Goal: Task Accomplishment & Management: Complete application form

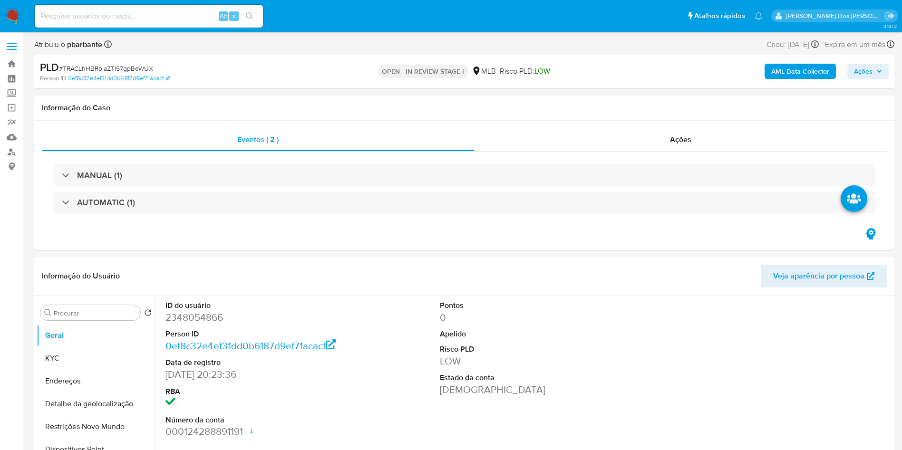
select select "10"
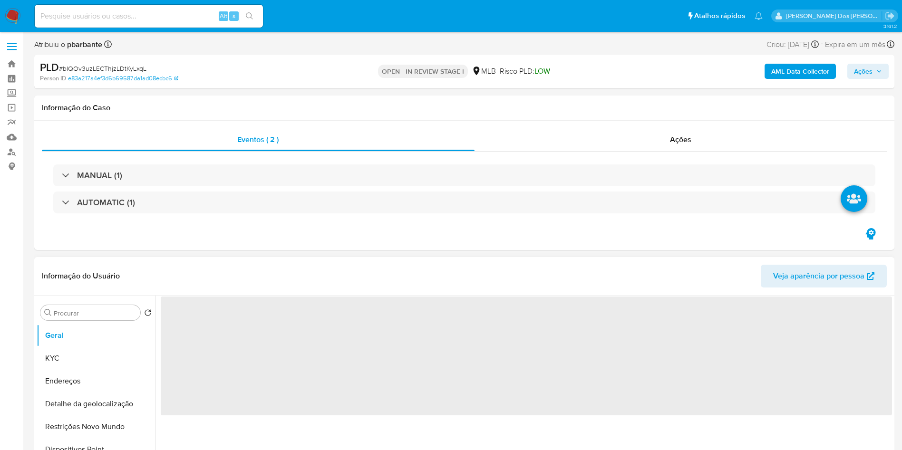
select select "10"
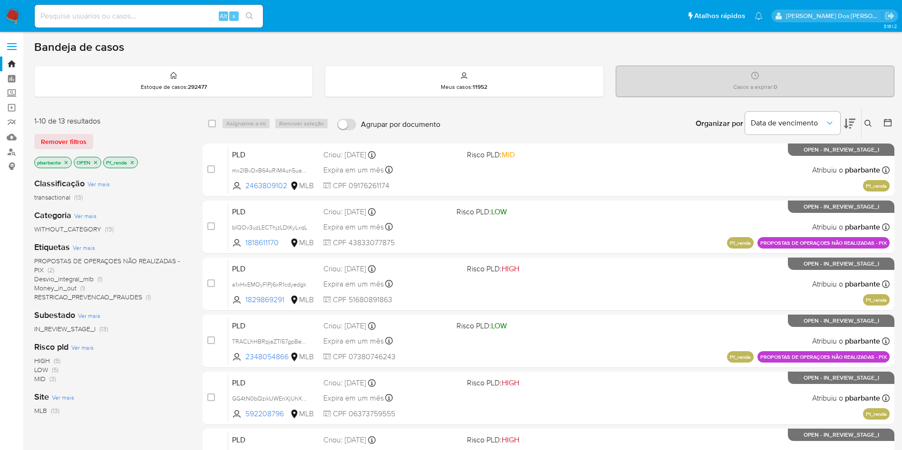
click at [132, 164] on icon "close-filter" at bounding box center [132, 162] width 3 height 3
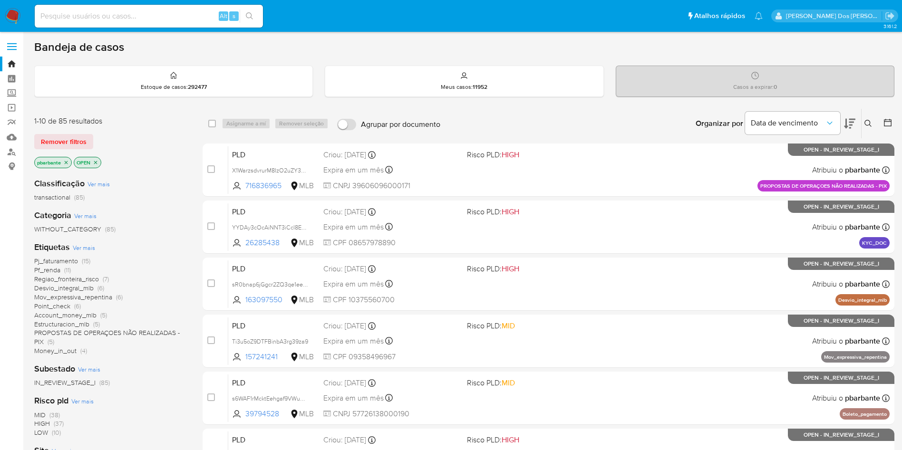
click at [64, 266] on span "Pj_faturamento" at bounding box center [56, 261] width 44 height 10
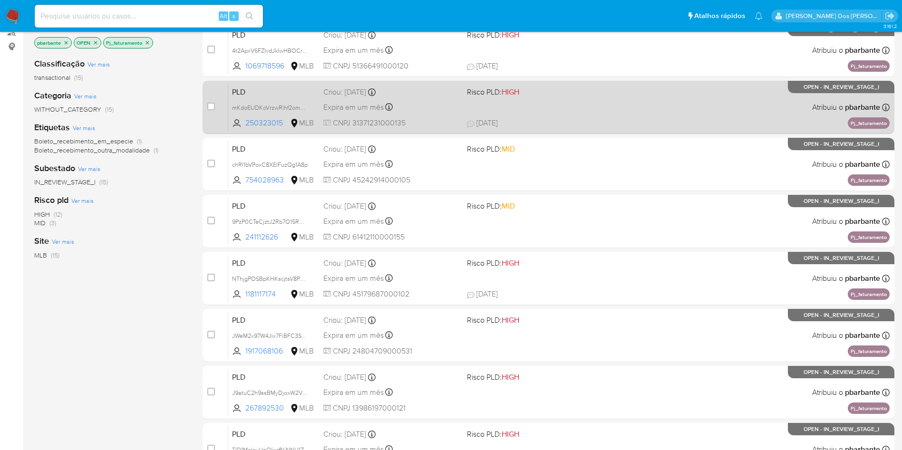
scroll to position [143, 0]
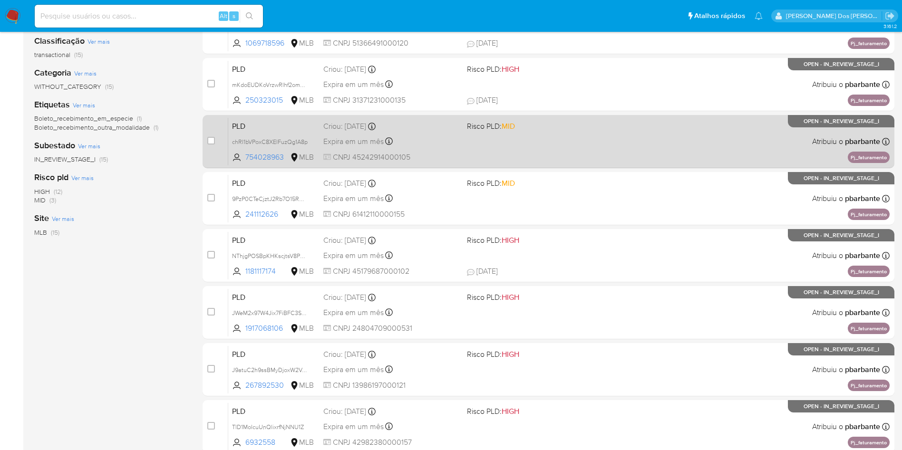
click at [563, 157] on div "PLD chRI1bVPoxC8XElFuzQg1A8p 754028963 MLB Risco PLD: MID Criou: 12/09/2025 Cri…" at bounding box center [559, 141] width 662 height 48
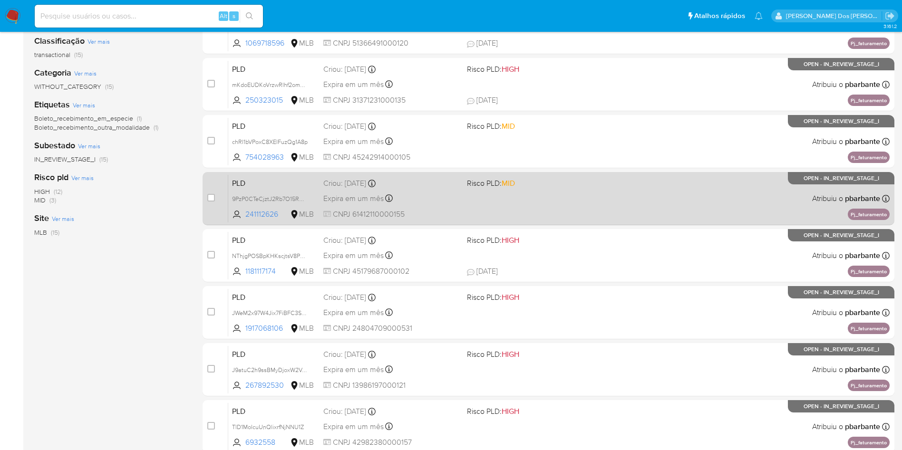
click at [566, 222] on div "PLD 9PzP0CTeCjztJ2Rb7O15ROTC 241112626 MLB Risco PLD: MID Criou: 12/09/2025 Cri…" at bounding box center [559, 199] width 662 height 48
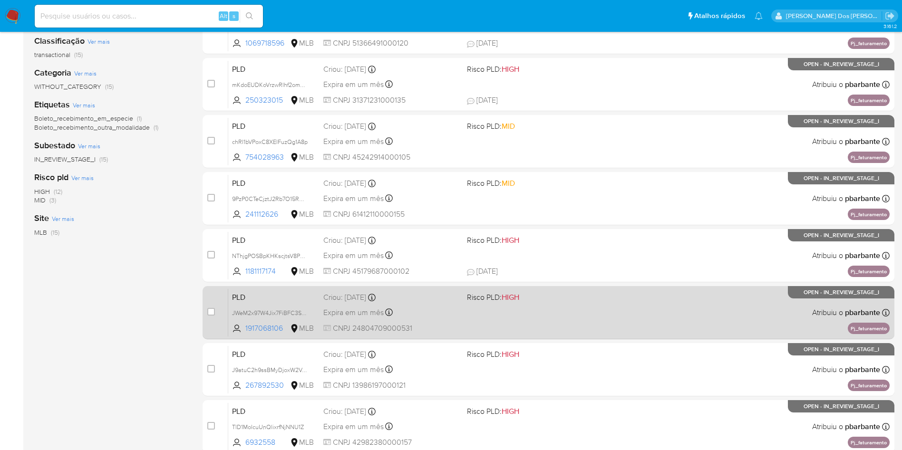
click at [567, 337] on div "PLD JWeM2x97W4Jix7FiBFC3S0UG 1917068106 MLB Risco PLD: HIGH Criou: 12/09/2025 C…" at bounding box center [559, 313] width 662 height 48
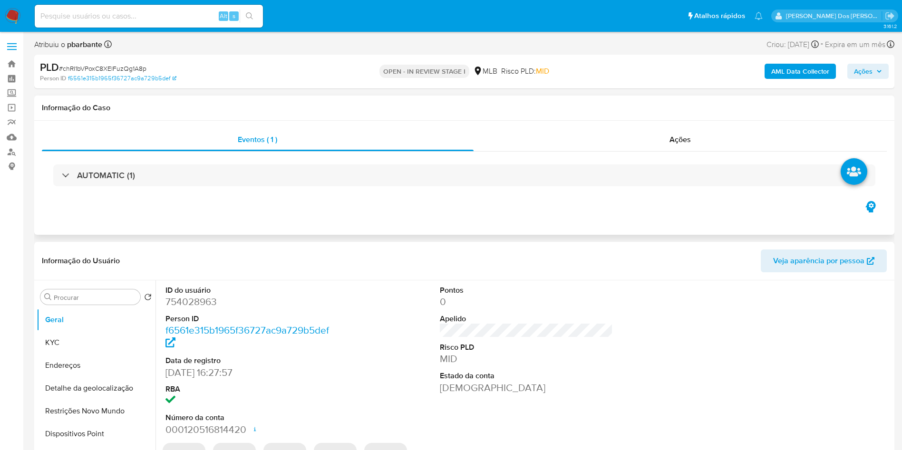
select select "10"
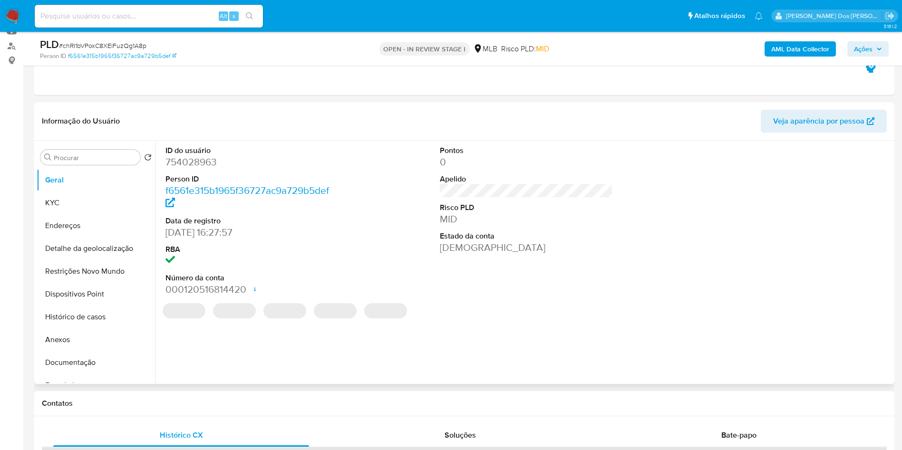
scroll to position [143, 0]
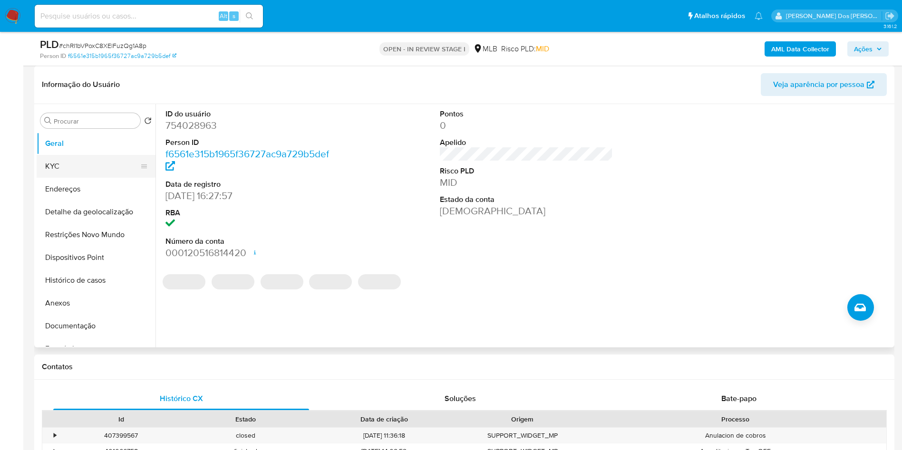
click at [59, 178] on button "KYC" at bounding box center [92, 166] width 111 height 23
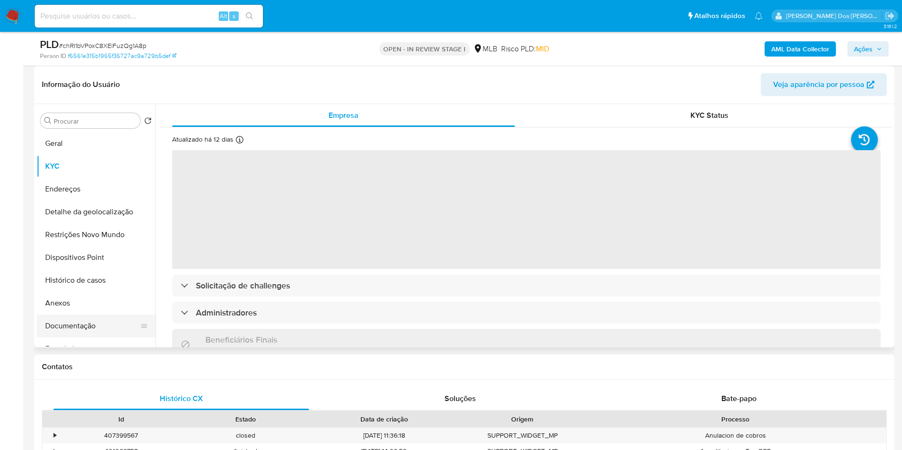
click at [89, 338] on button "Documentação" at bounding box center [92, 326] width 111 height 23
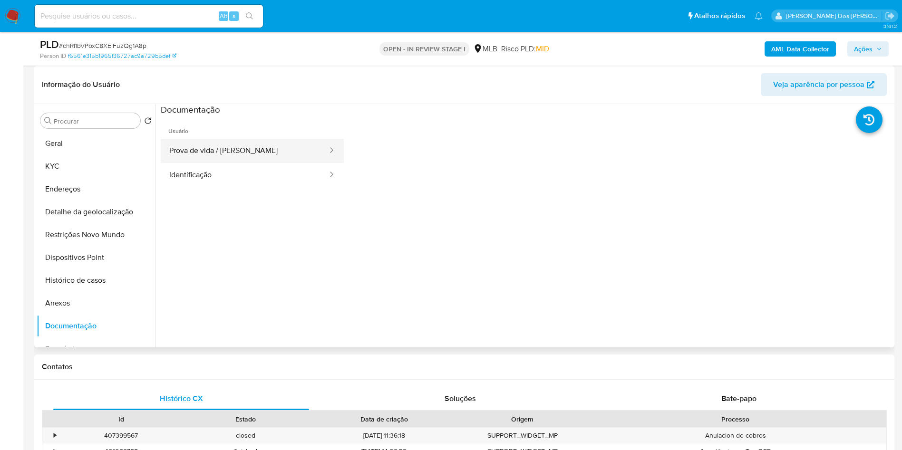
click at [225, 156] on button "Prova de vida / Selfie" at bounding box center [245, 151] width 168 height 24
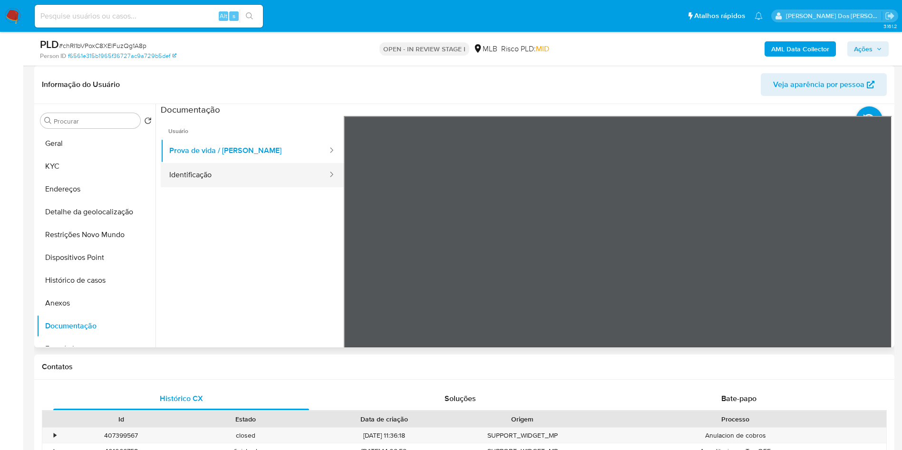
click at [213, 187] on button "Identificação" at bounding box center [245, 175] width 168 height 24
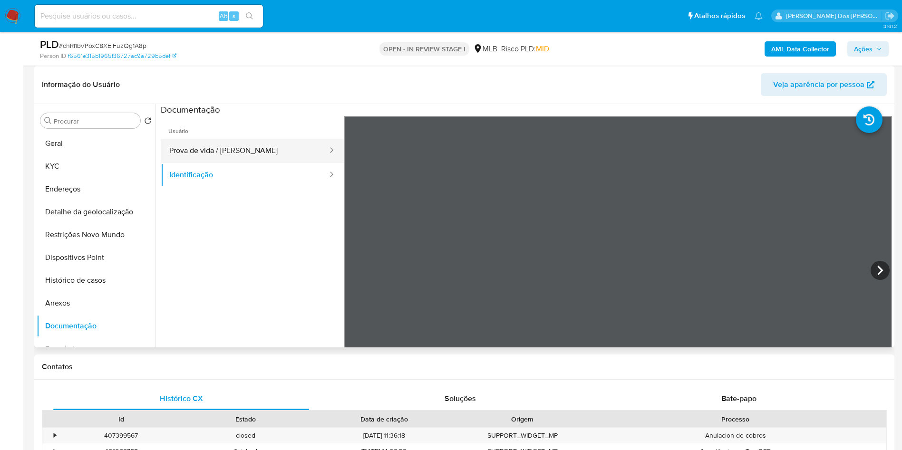
click at [213, 163] on button "Prova de vida / Selfie" at bounding box center [245, 151] width 168 height 24
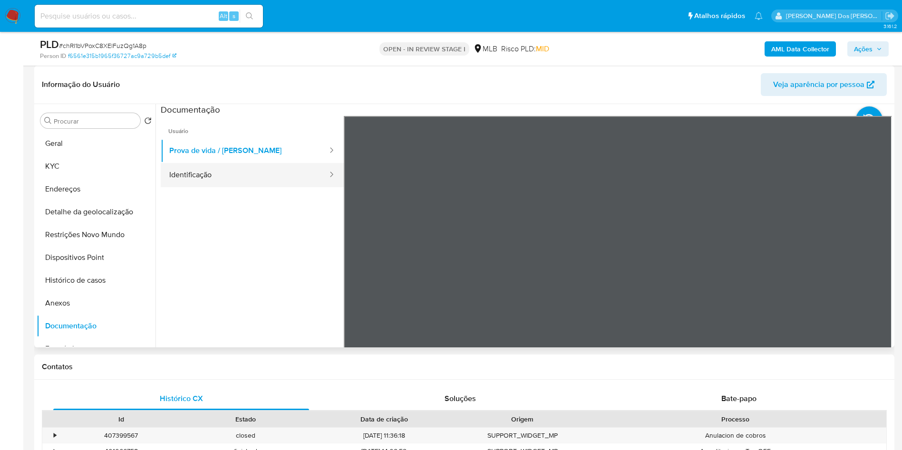
click at [211, 186] on button "Identificação" at bounding box center [245, 175] width 168 height 24
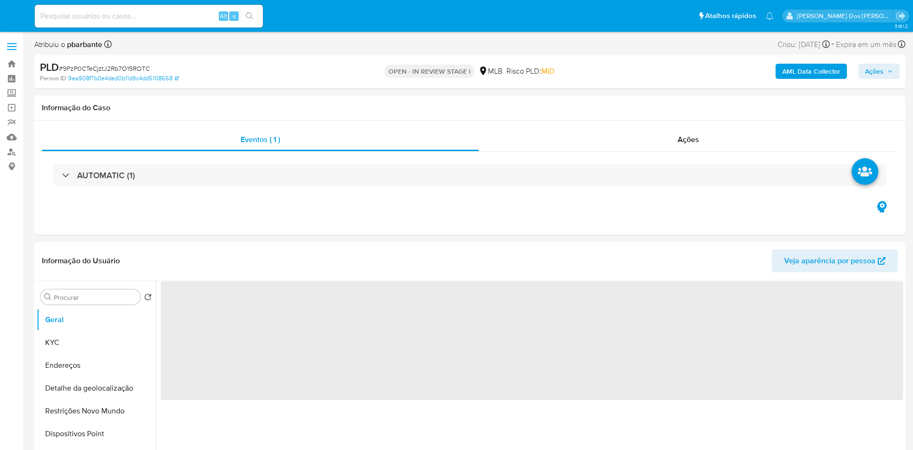
select select "10"
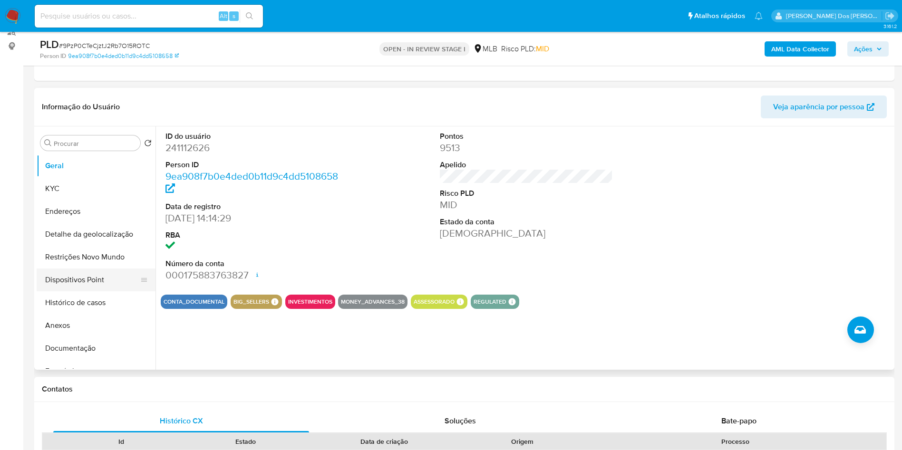
scroll to position [143, 0]
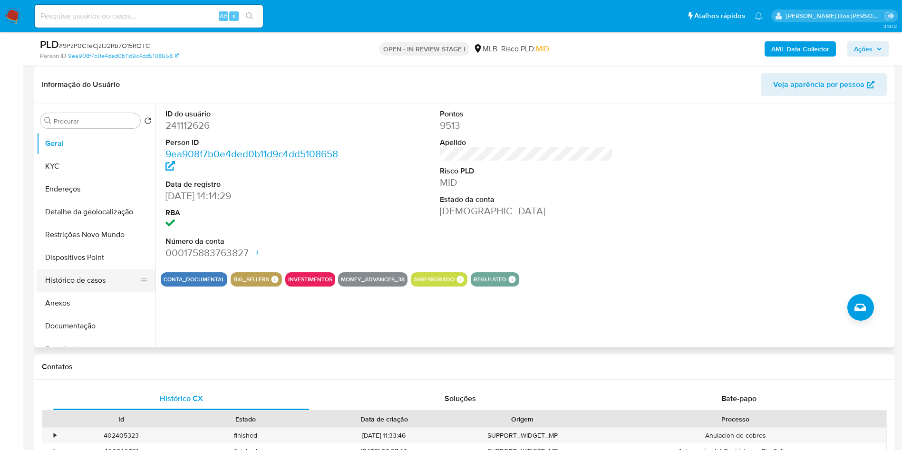
click at [96, 292] on button "Histórico de casos" at bounding box center [92, 280] width 111 height 23
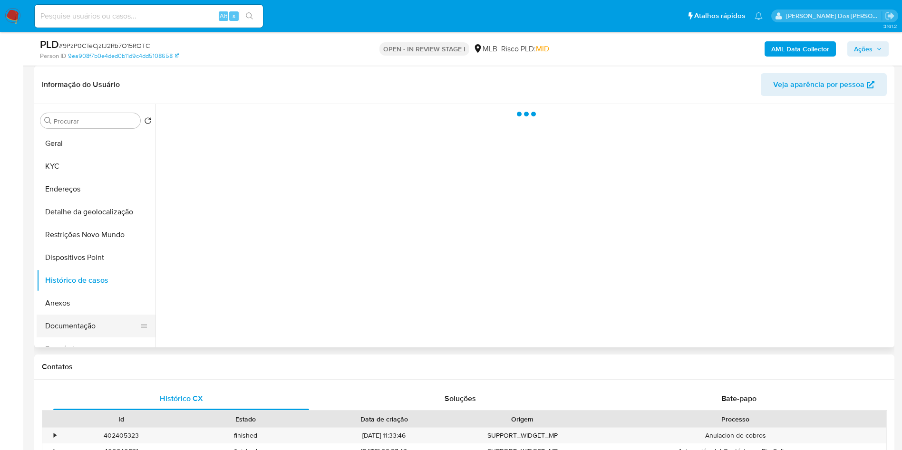
click at [94, 336] on button "Documentação" at bounding box center [92, 326] width 111 height 23
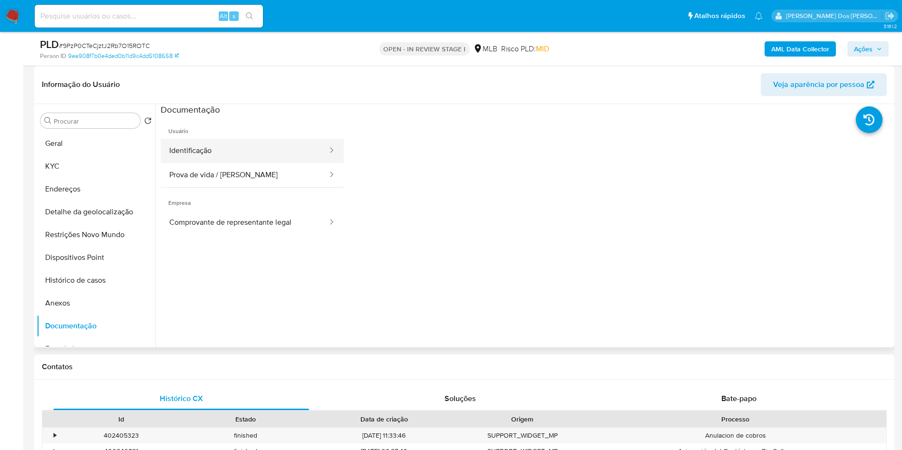
click at [261, 163] on button "Identificação" at bounding box center [245, 151] width 168 height 24
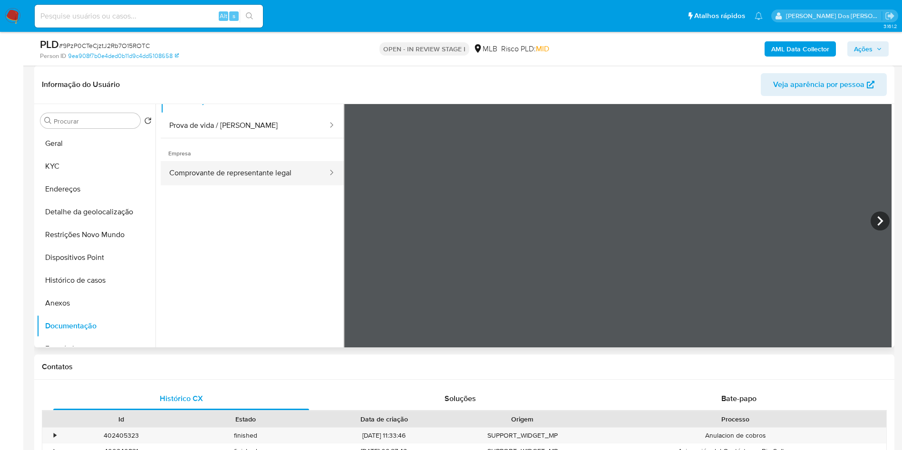
scroll to position [71, 0]
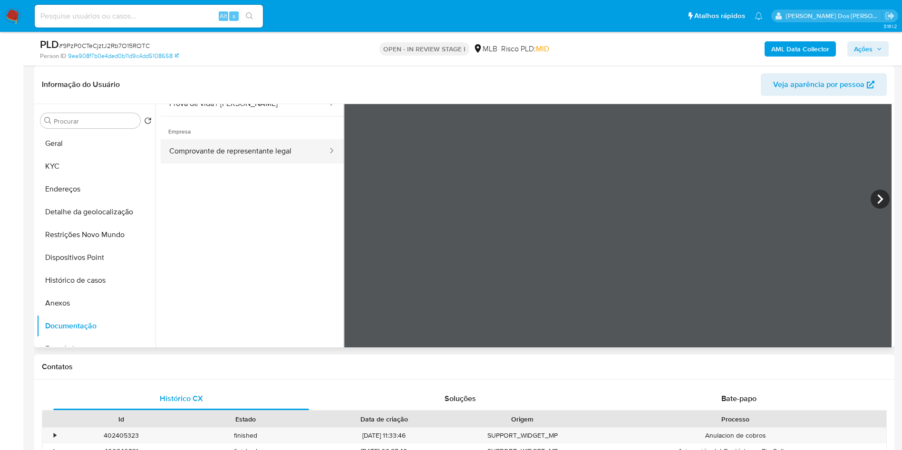
click at [222, 164] on button "Comprovante de representante legal" at bounding box center [245, 151] width 168 height 24
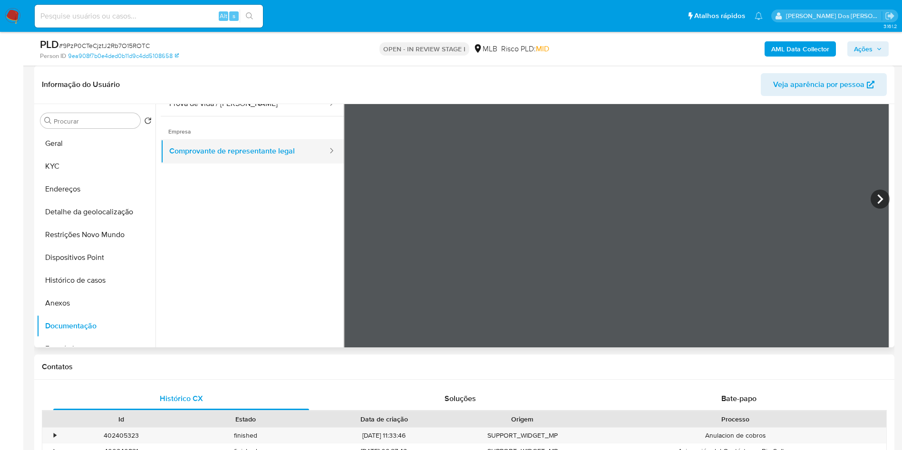
scroll to position [0, 0]
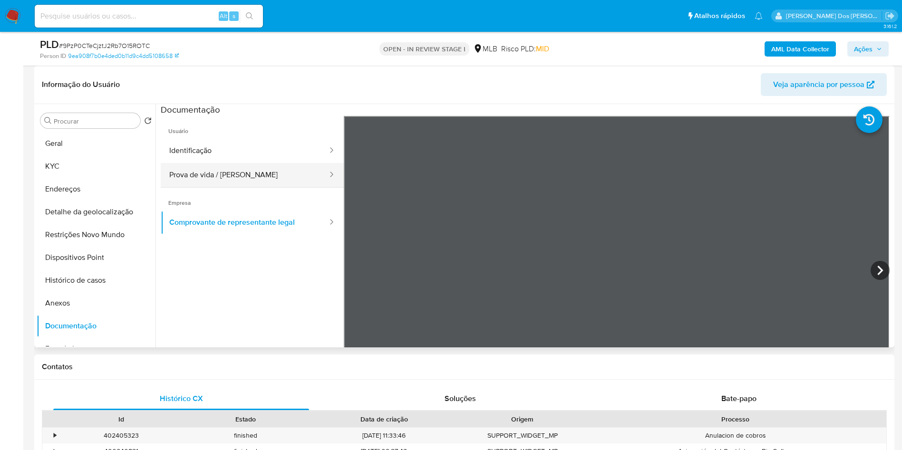
click at [229, 187] on button "Prova de vida / Selfie" at bounding box center [245, 175] width 168 height 24
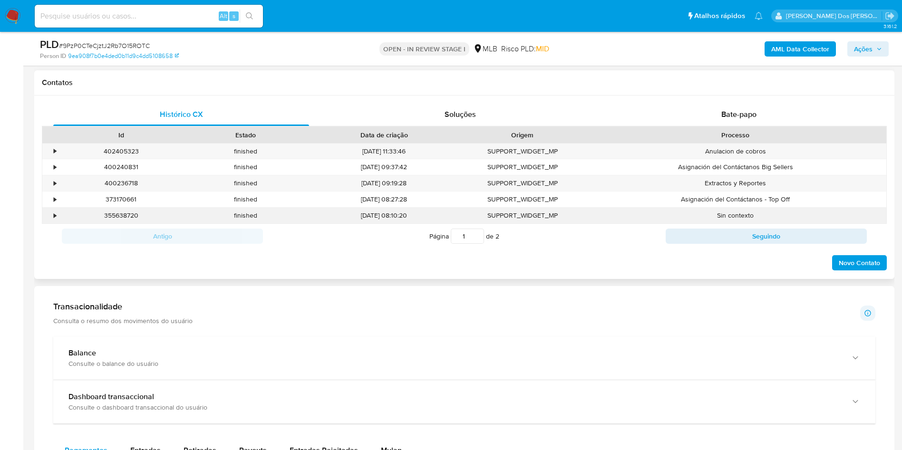
scroll to position [428, 0]
click at [708, 125] on div "Bate-papo" at bounding box center [739, 113] width 256 height 23
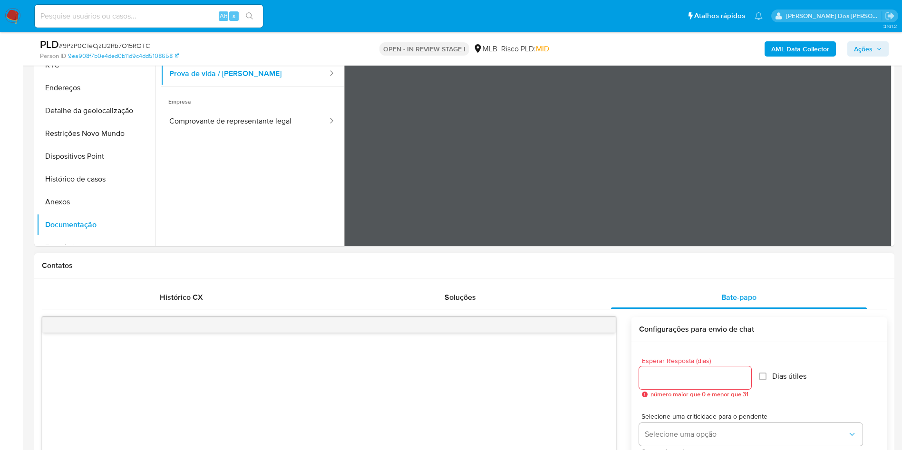
scroll to position [214, 0]
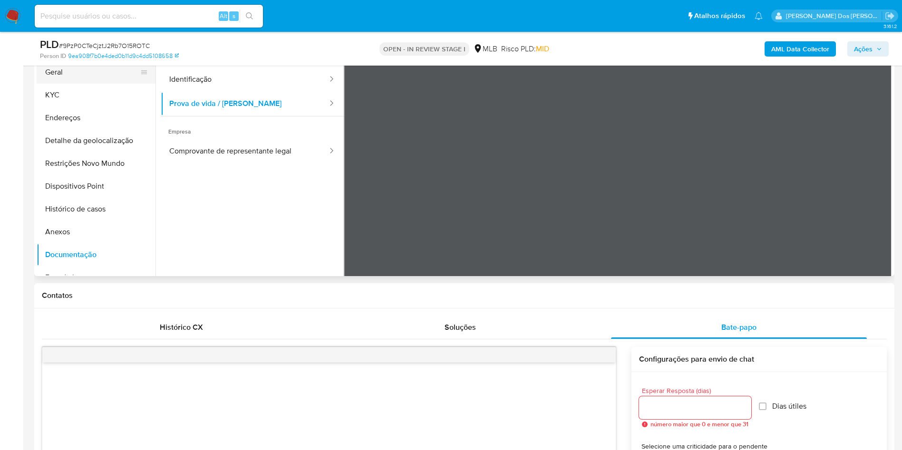
click at [57, 84] on button "Geral" at bounding box center [92, 72] width 111 height 23
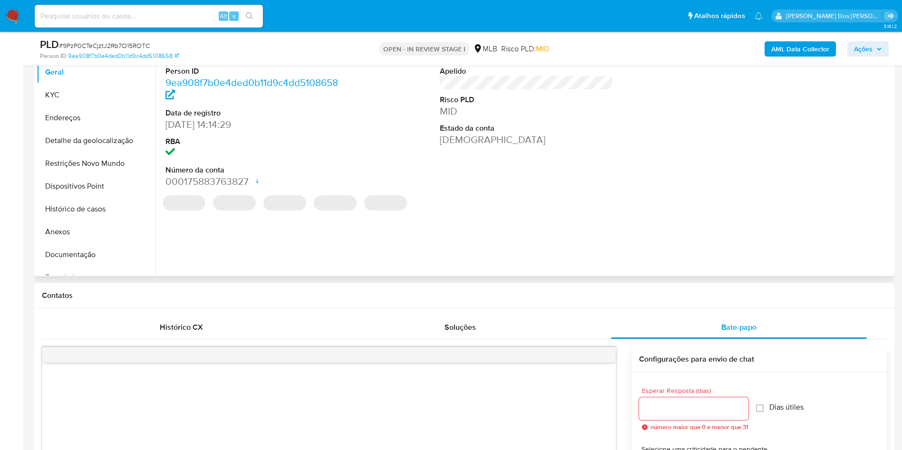
click at [202, 77] on dl "ID do usuário 241112626 Person ID 9ea908f7b0e4ded0b11d9c4dd5108658 Data de regi…" at bounding box center [253, 113] width 174 height 151
click at [195, 61] on dd "241112626" at bounding box center [253, 54] width 174 height 13
copy dd "241112626"
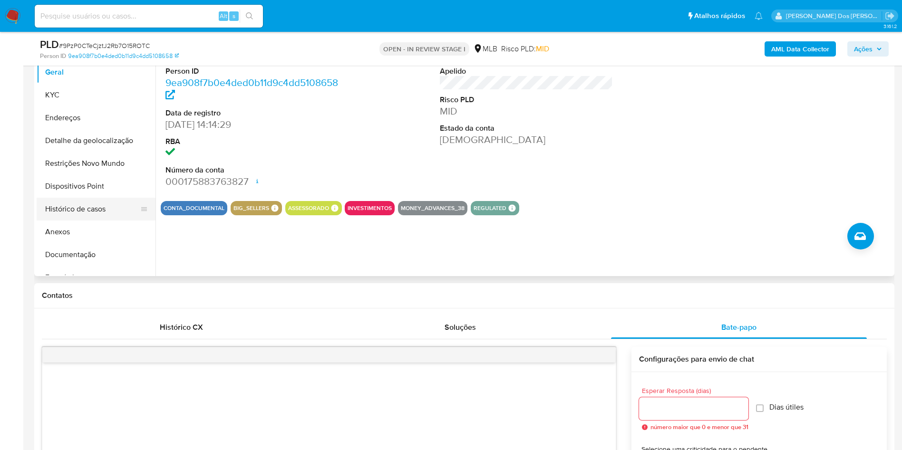
click at [61, 221] on button "Histórico de casos" at bounding box center [92, 209] width 111 height 23
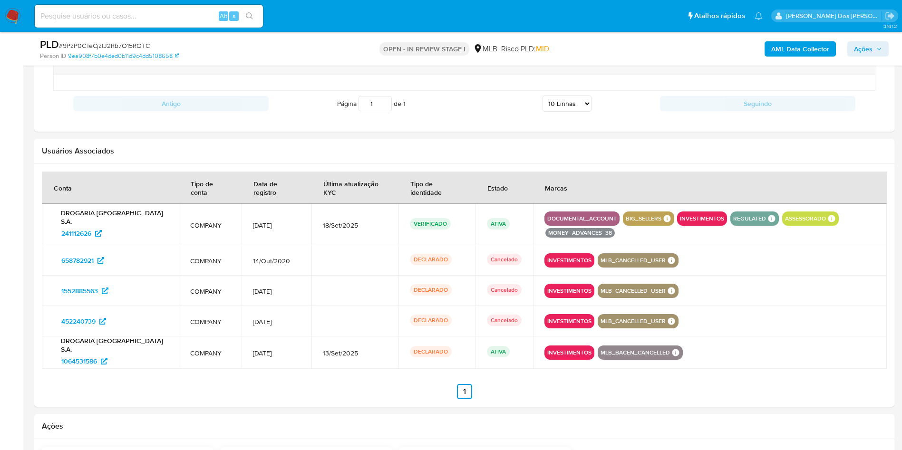
scroll to position [1284, 0]
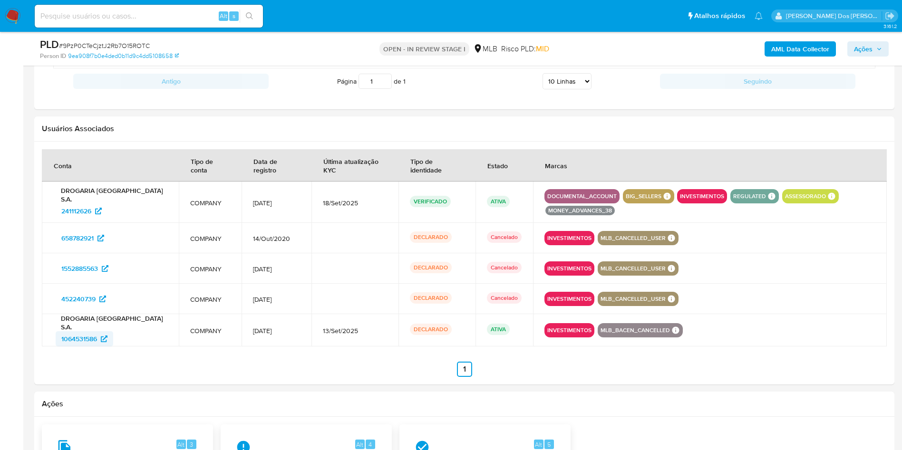
click at [84, 347] on span "1064531586" at bounding box center [79, 339] width 36 height 15
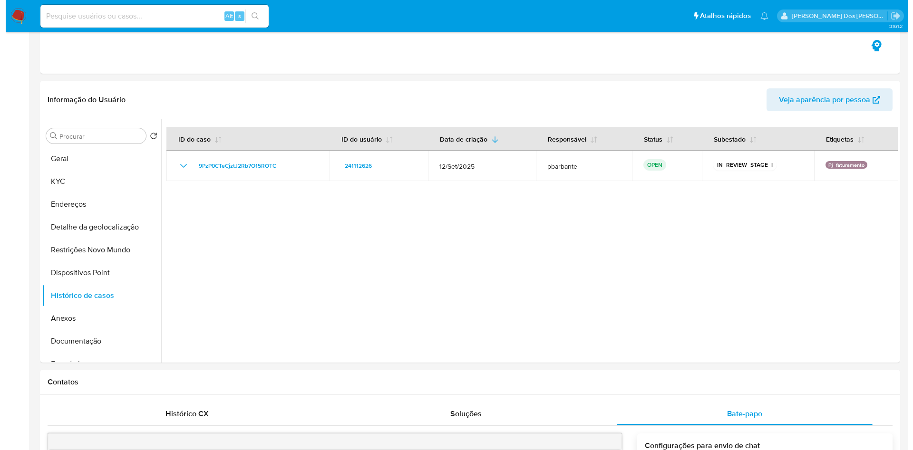
scroll to position [0, 0]
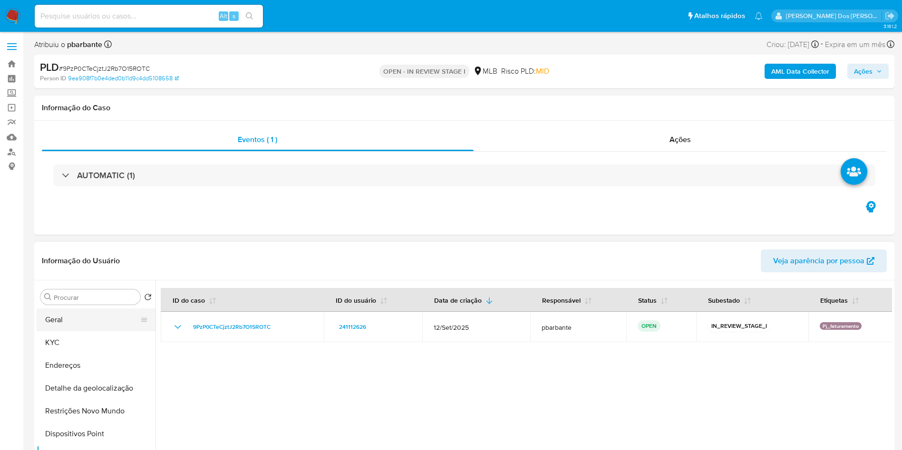
click at [71, 332] on button "Geral" at bounding box center [92, 320] width 111 height 23
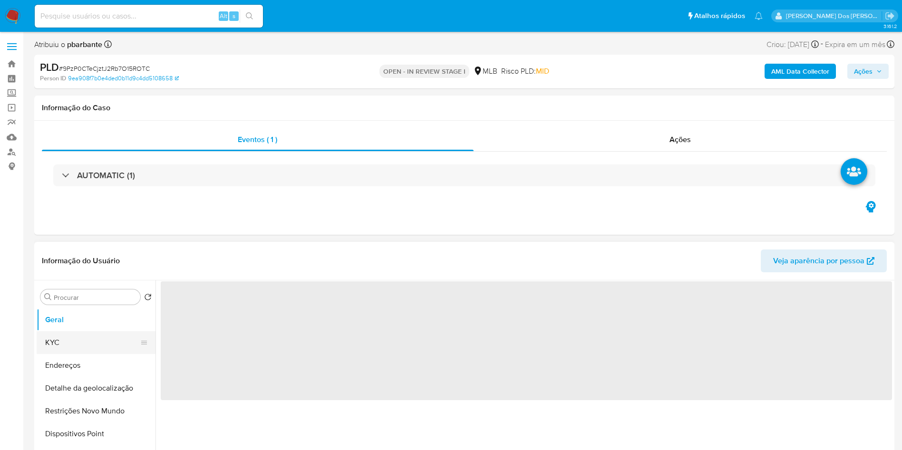
click at [107, 354] on button "KYC" at bounding box center [92, 343] width 111 height 23
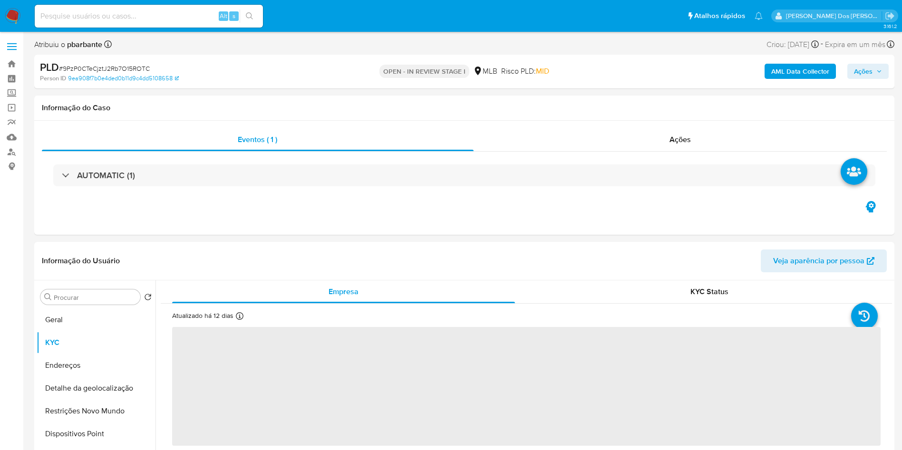
click at [811, 60] on div "AML Data Collector Ações" at bounding box center [748, 71] width 281 height 22
click at [802, 71] on b "AML Data Collector" at bounding box center [801, 71] width 58 height 15
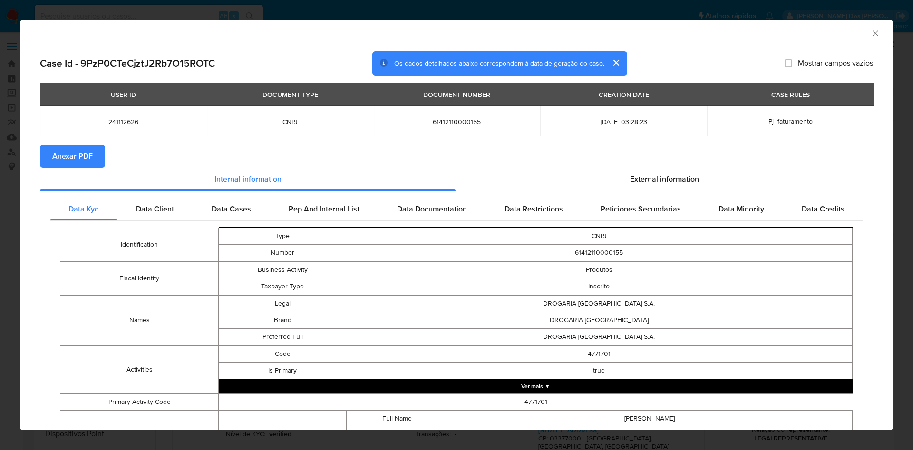
click at [620, 166] on section "Anexar PDF" at bounding box center [456, 156] width 833 height 23
click at [630, 178] on span "External information" at bounding box center [664, 179] width 69 height 11
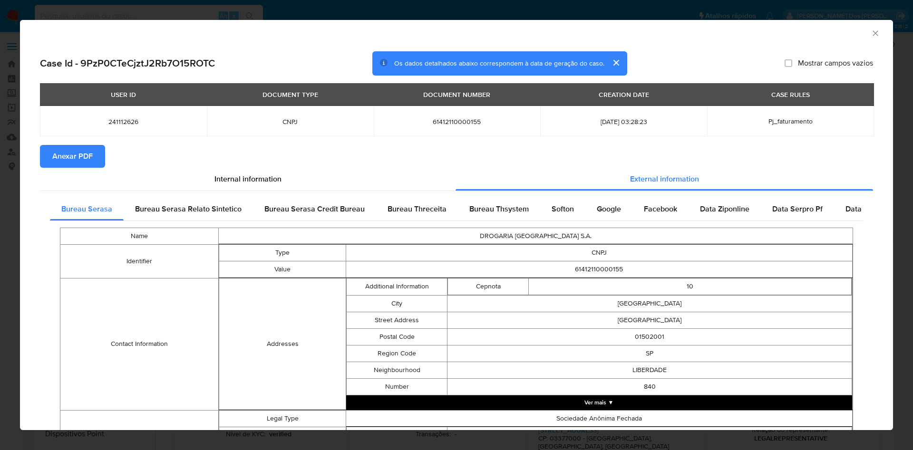
click at [39, 153] on div "Case Id - 9PzP0CTeCjztJ2Rb7O15ROTC Os dados detalhados abaixo correspondem à da…" at bounding box center [456, 386] width 873 height 685
click at [67, 154] on span "Anexar PDF" at bounding box center [72, 156] width 40 height 21
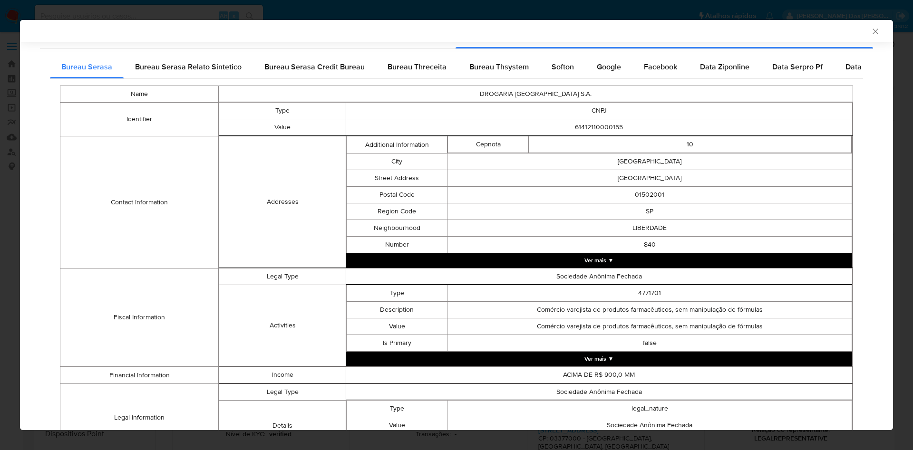
scroll to position [298, 0]
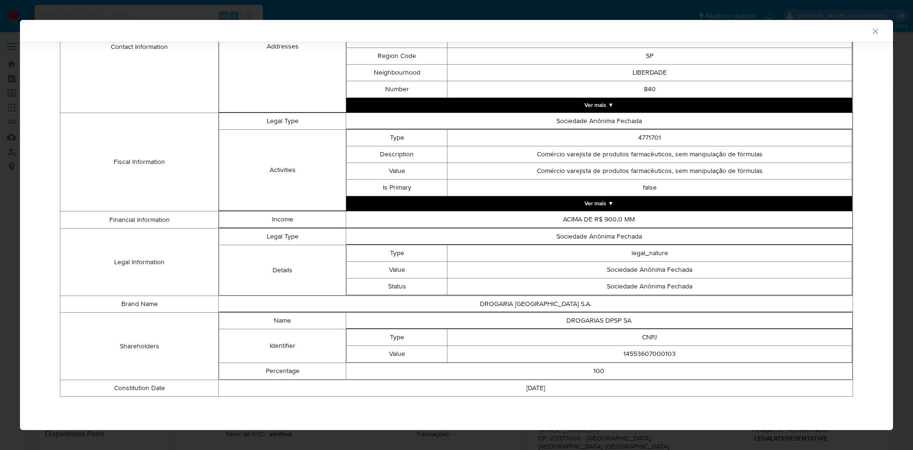
click at [634, 353] on td "14553607000103" at bounding box center [650, 354] width 405 height 17
copy td "14553607000103"
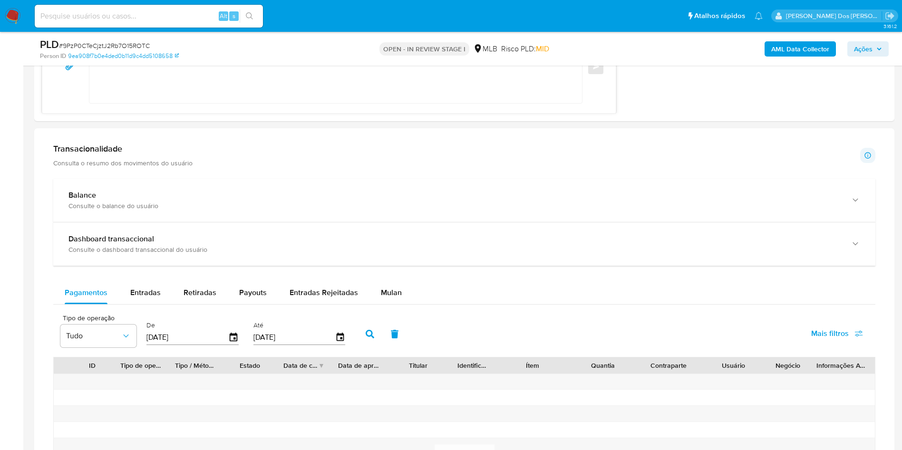
scroll to position [928, 0]
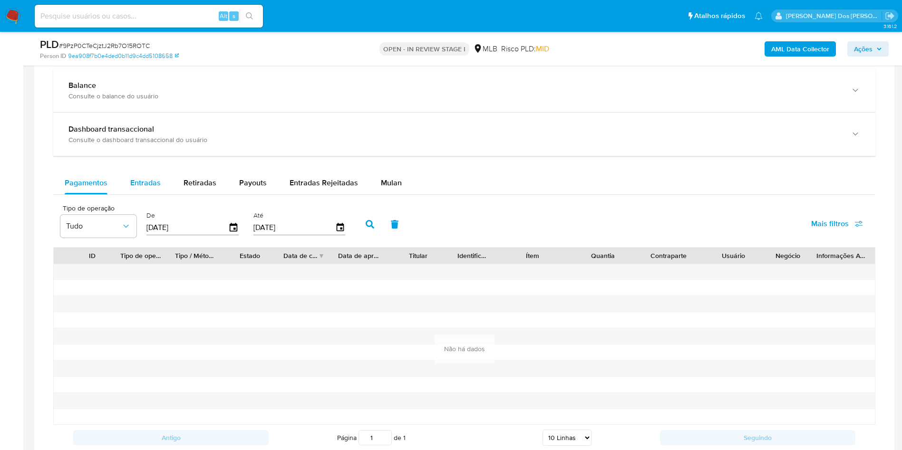
click at [143, 188] on span "Entradas" at bounding box center [145, 182] width 30 height 11
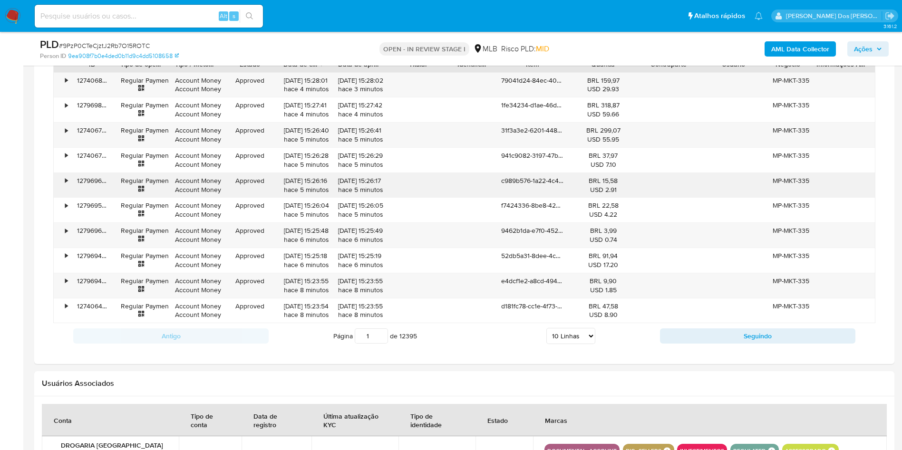
scroll to position [1142, 0]
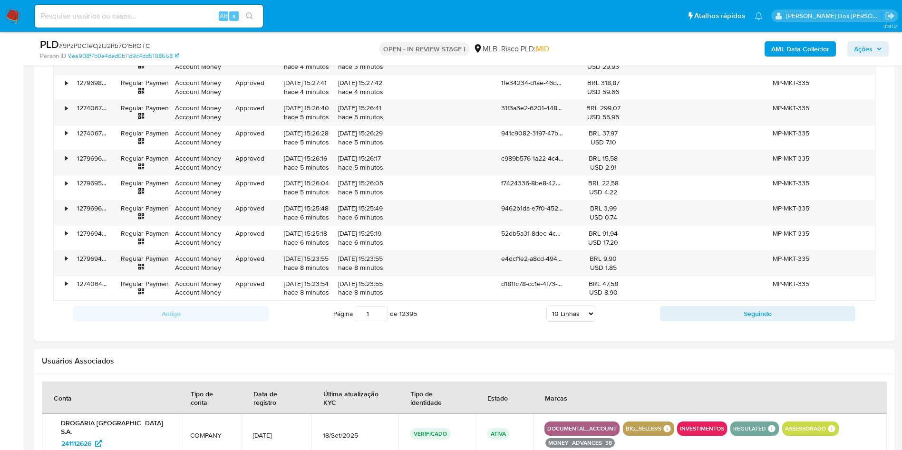
click at [570, 322] on select "5 Linhas 10 Linhas 20 Linhas 25 Linhas 50 Linhas 100 Linhas" at bounding box center [571, 314] width 49 height 16
select select "100"
click at [547, 320] on select "5 Linhas 10 Linhas 20 Linhas 25 Linhas 50 Linhas 100 Linhas" at bounding box center [571, 314] width 49 height 16
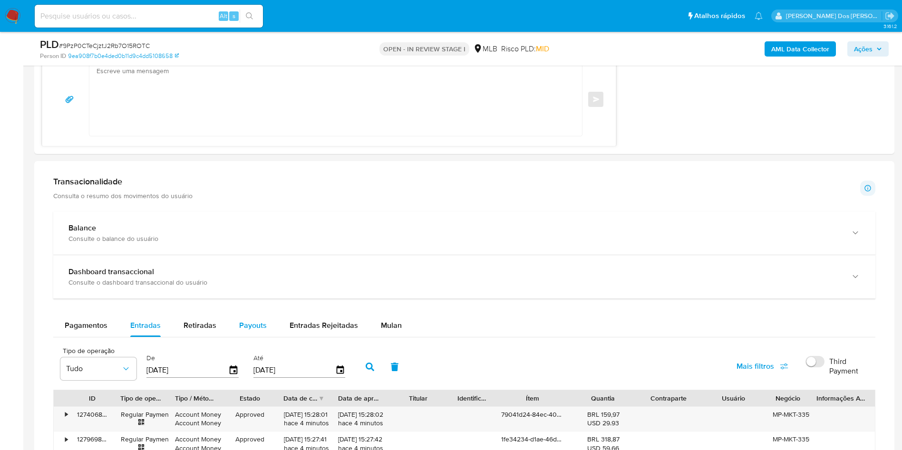
click at [245, 331] on span "Payouts" at bounding box center [253, 325] width 28 height 11
select select "10"
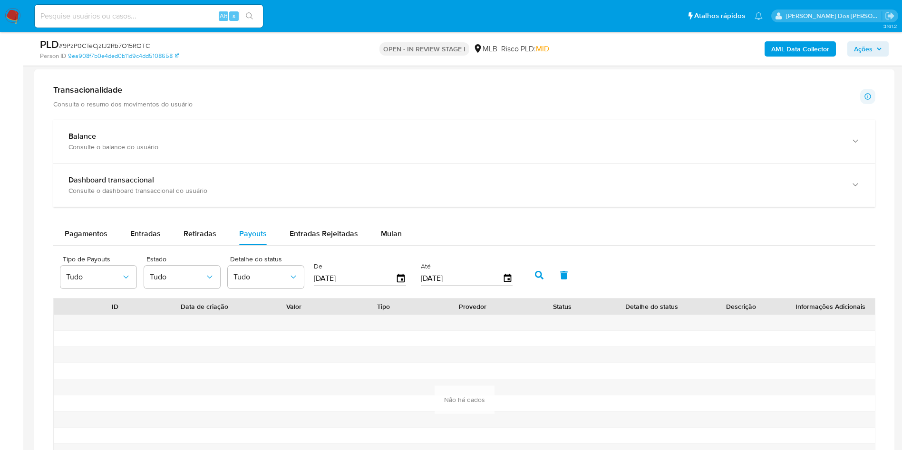
scroll to position [928, 0]
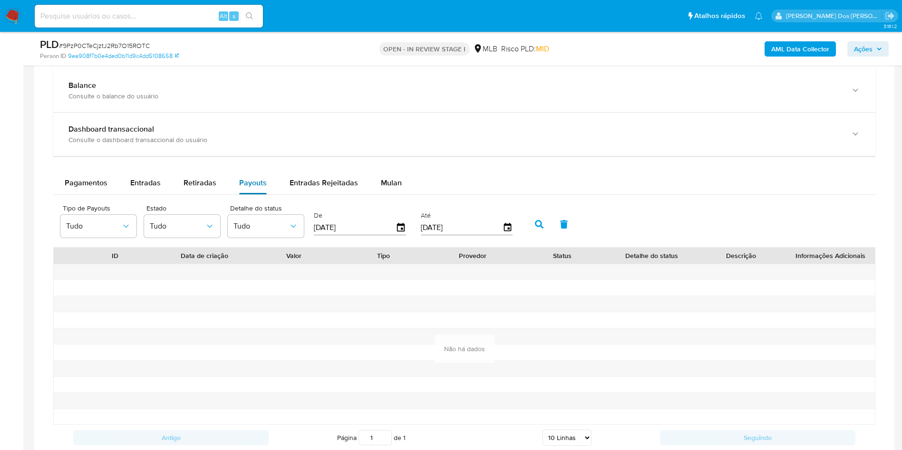
click at [195, 195] on div "Retiradas" at bounding box center [200, 183] width 33 height 23
select select "10"
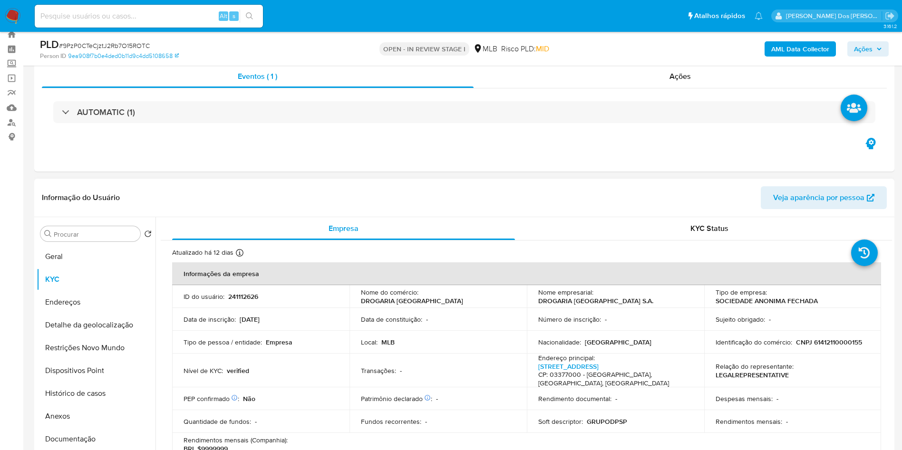
scroll to position [0, 0]
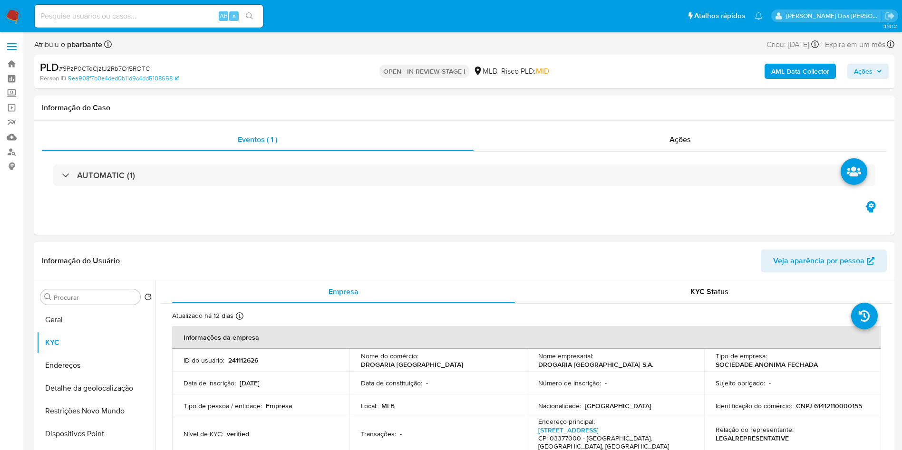
drag, startPoint x: 76, startPoint y: 333, endPoint x: 167, endPoint y: 288, distance: 102.3
click at [76, 332] on button "Geral" at bounding box center [96, 320] width 119 height 23
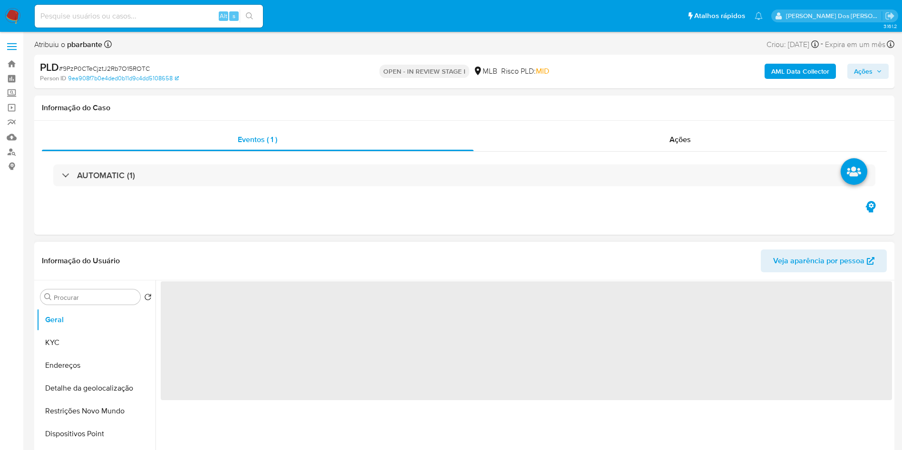
click at [311, 257] on div "Informação do Usuário Veja aparência por pessoa" at bounding box center [464, 261] width 861 height 39
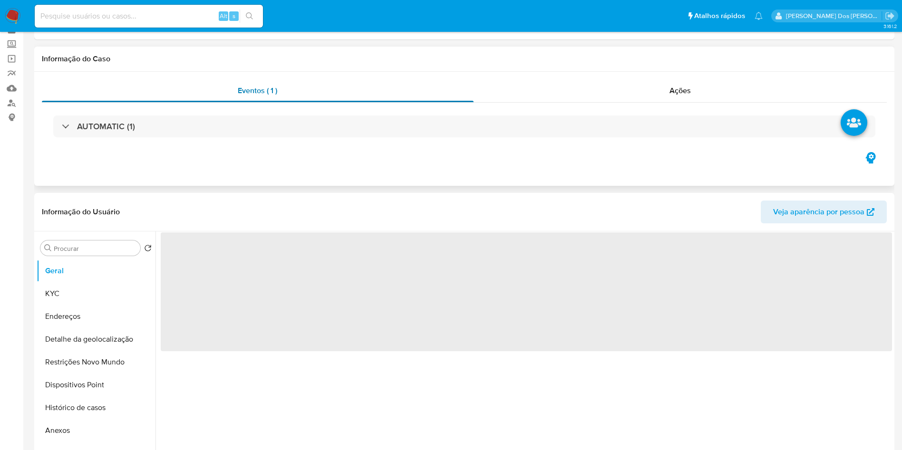
scroll to position [71, 0]
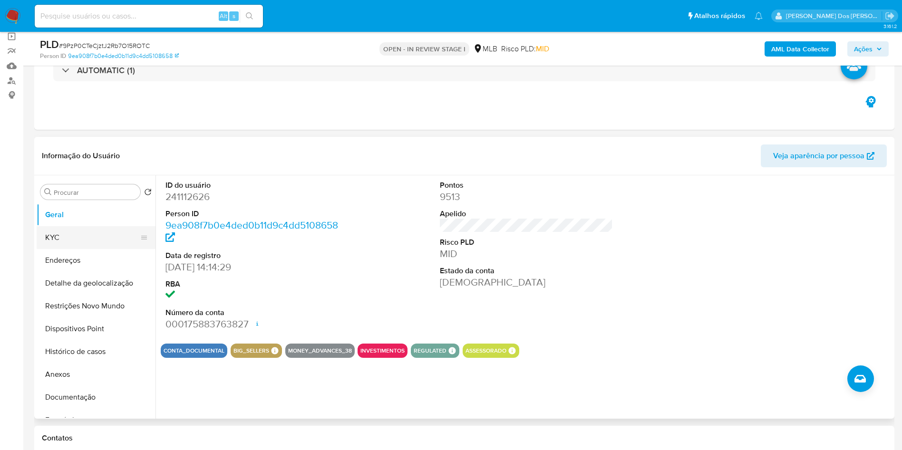
click at [45, 249] on button "KYC" at bounding box center [92, 237] width 111 height 23
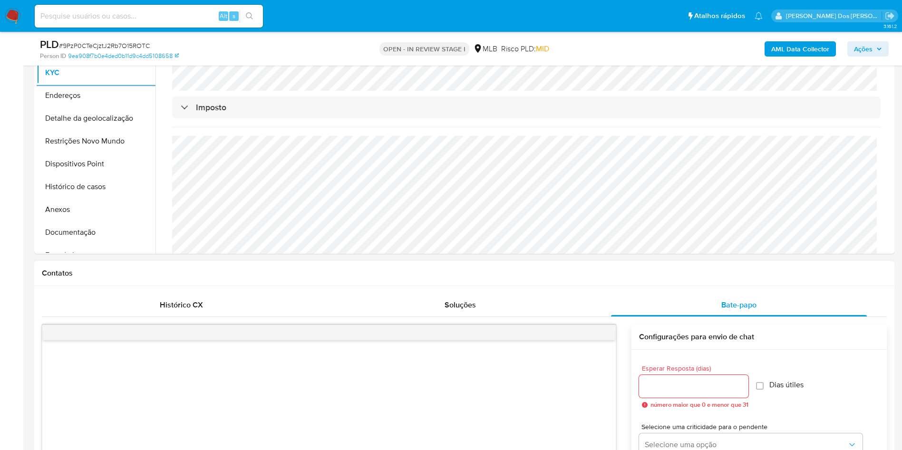
scroll to position [214, 0]
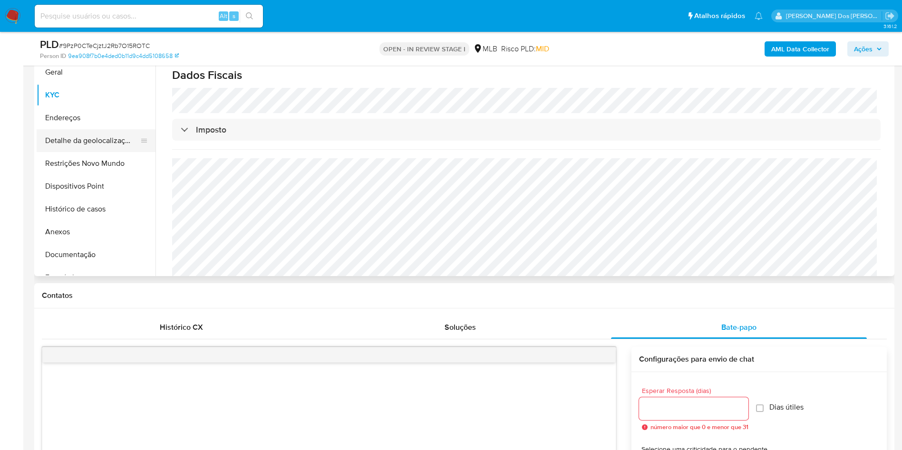
click at [64, 152] on button "Detalhe da geolocalização" at bounding box center [92, 140] width 111 height 23
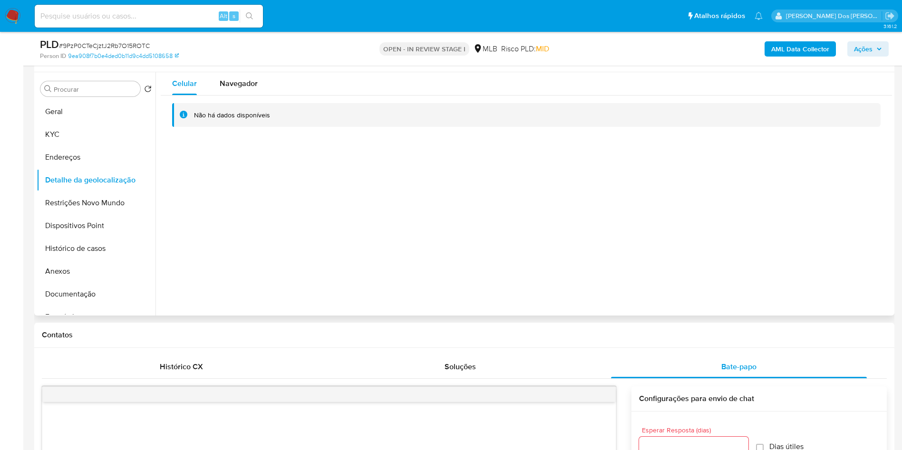
scroll to position [71, 0]
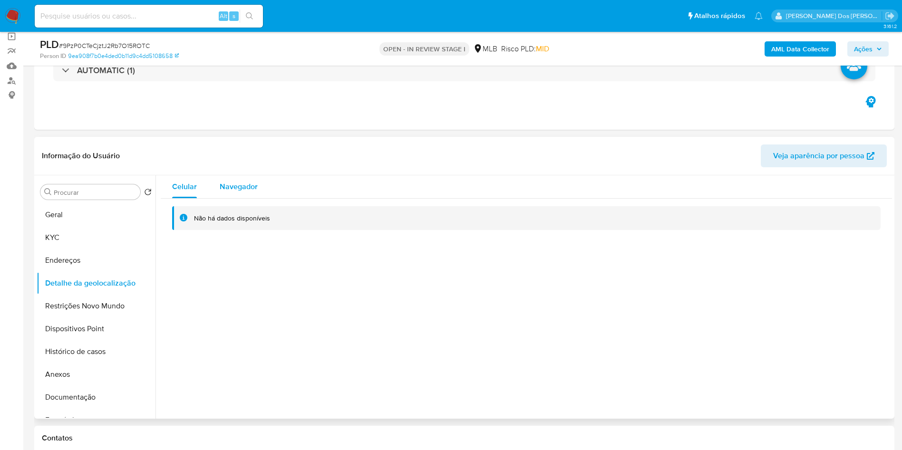
click at [244, 192] on span "Navegador" at bounding box center [239, 186] width 38 height 11
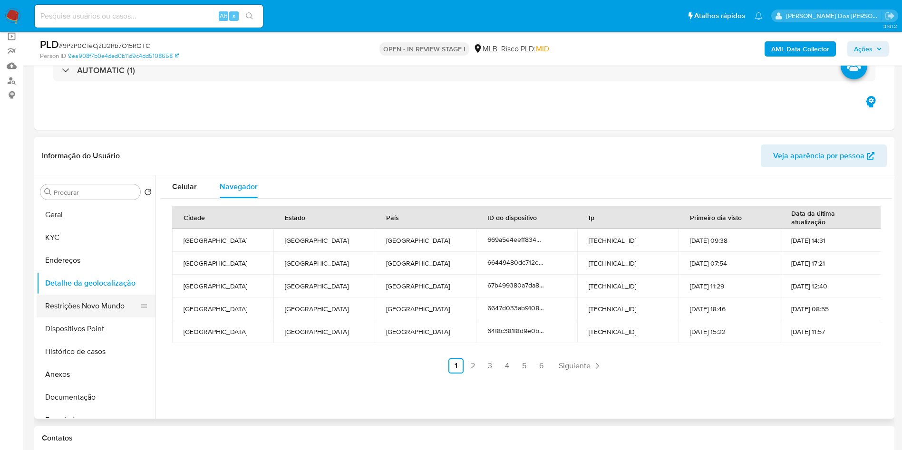
click at [107, 316] on button "Restrições Novo Mundo" at bounding box center [92, 306] width 111 height 23
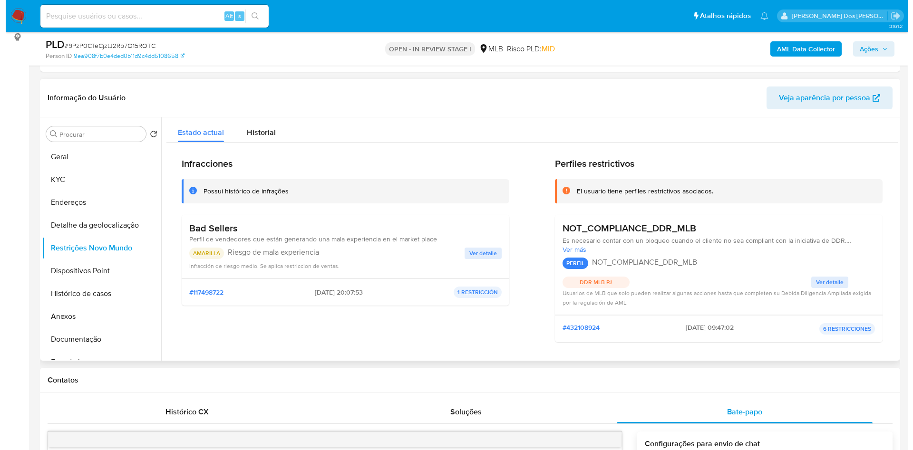
scroll to position [143, 0]
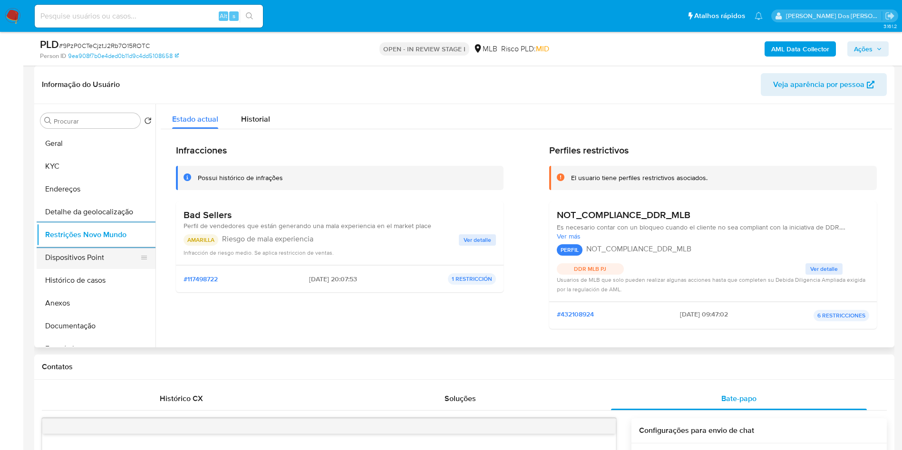
click at [74, 267] on button "Dispositivos Point" at bounding box center [92, 257] width 111 height 23
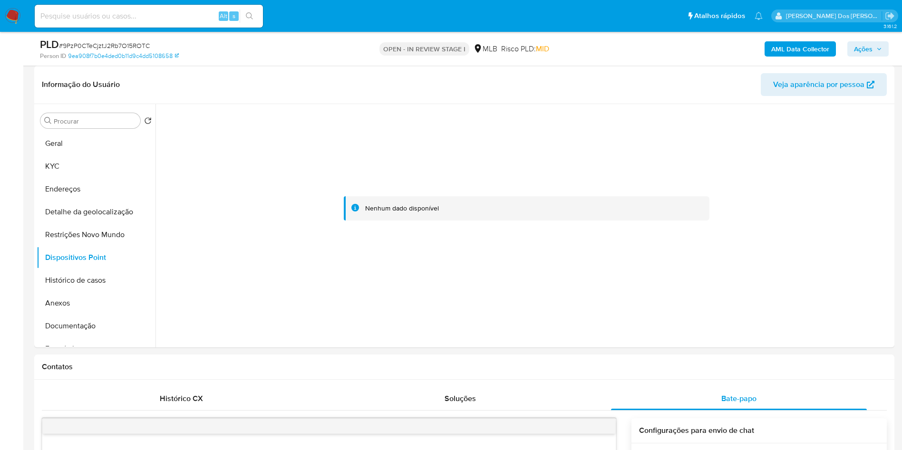
click at [817, 50] on b "AML Data Collector" at bounding box center [801, 48] width 58 height 15
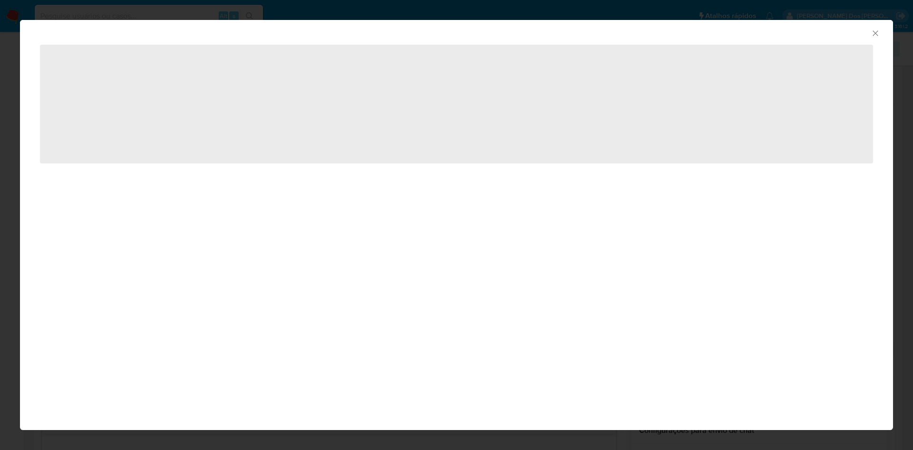
click at [875, 30] on icon "Fechar a janela" at bounding box center [876, 34] width 10 height 10
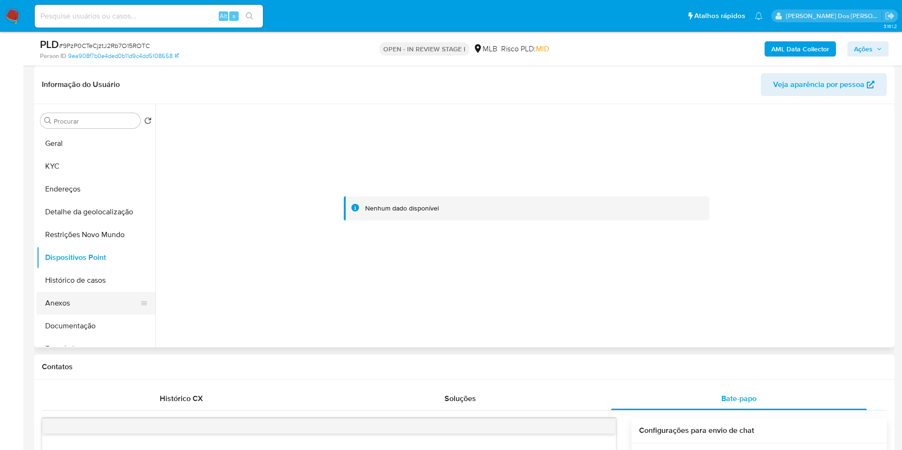
click at [74, 315] on button "Anexos" at bounding box center [92, 303] width 111 height 23
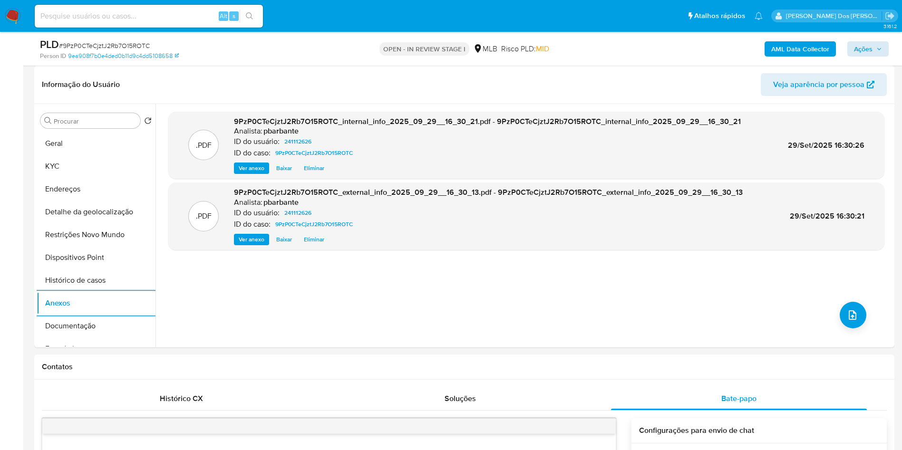
drag, startPoint x: 874, startPoint y: 40, endPoint x: 877, endPoint y: 49, distance: 8.6
click at [874, 42] on div "AML Data Collector Ações" at bounding box center [748, 49] width 281 height 22
click at [879, 53] on span "Ações" at bounding box center [868, 48] width 28 height 13
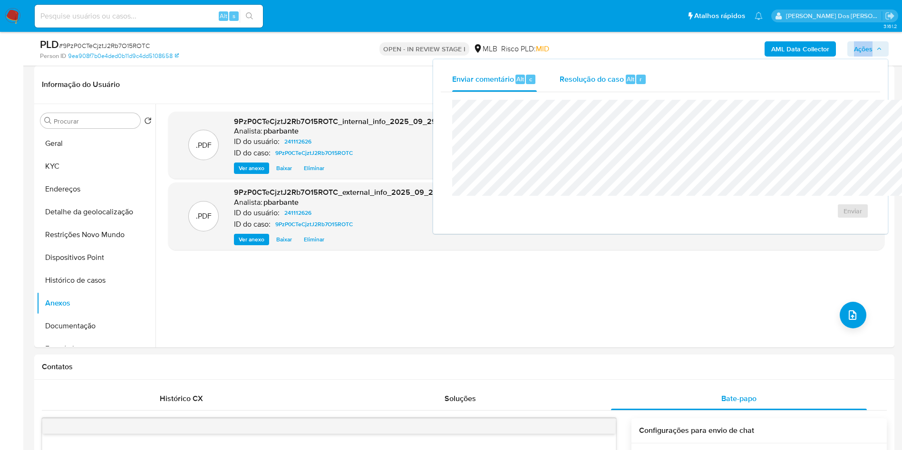
click at [560, 82] on span "Resolução do caso" at bounding box center [592, 78] width 64 height 11
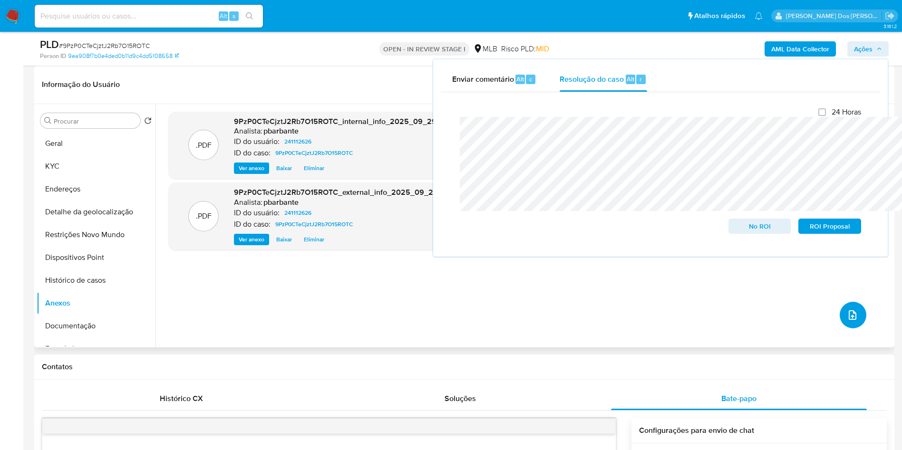
click at [848, 321] on icon "upload-file" at bounding box center [852, 315] width 11 height 11
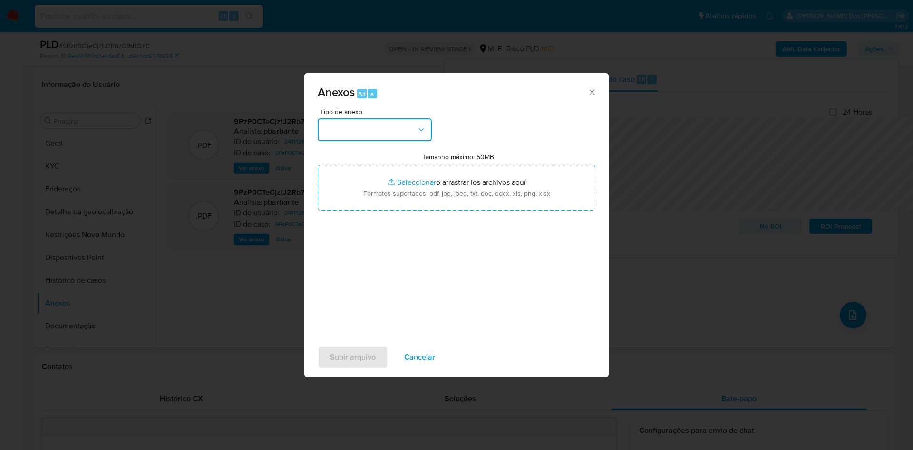
click at [373, 118] on button "button" at bounding box center [375, 129] width 114 height 23
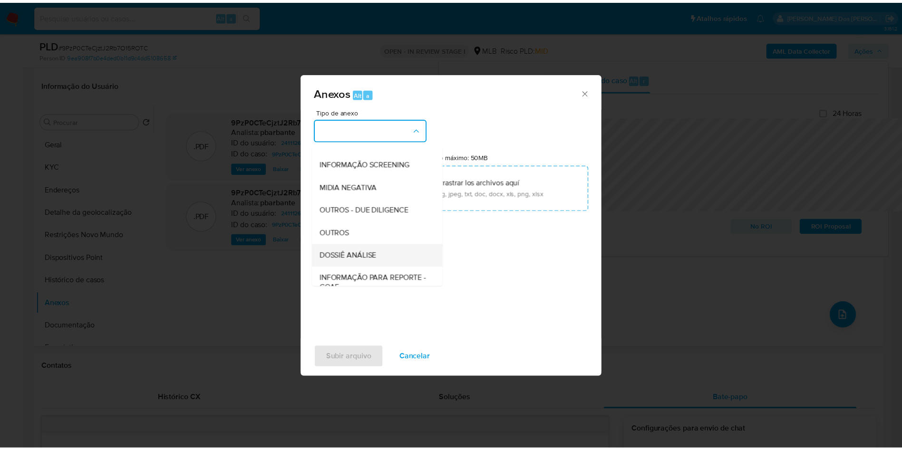
scroll to position [127, 0]
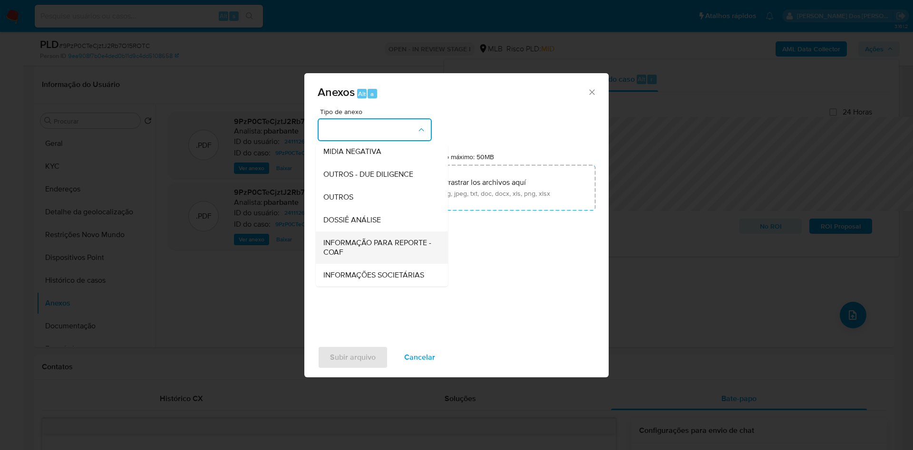
click at [348, 238] on span "INFORMAÇÃO PARA REPORTE - COAF" at bounding box center [378, 247] width 111 height 19
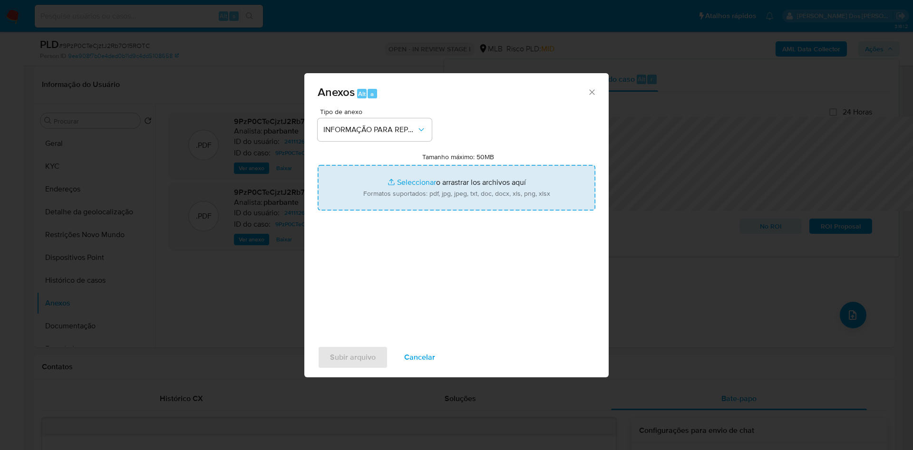
type input "C:\fakepath\DECLÍINIO- 9PzP0CTeCjztJ2Rb7O15ROTC - CNPJ 61412110000155 - DROGARI…"
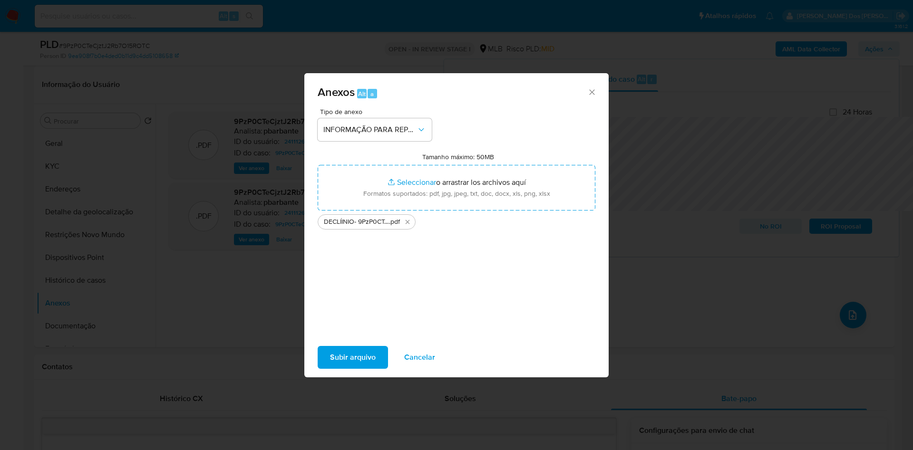
click at [339, 359] on span "Subir arquivo" at bounding box center [353, 357] width 46 height 21
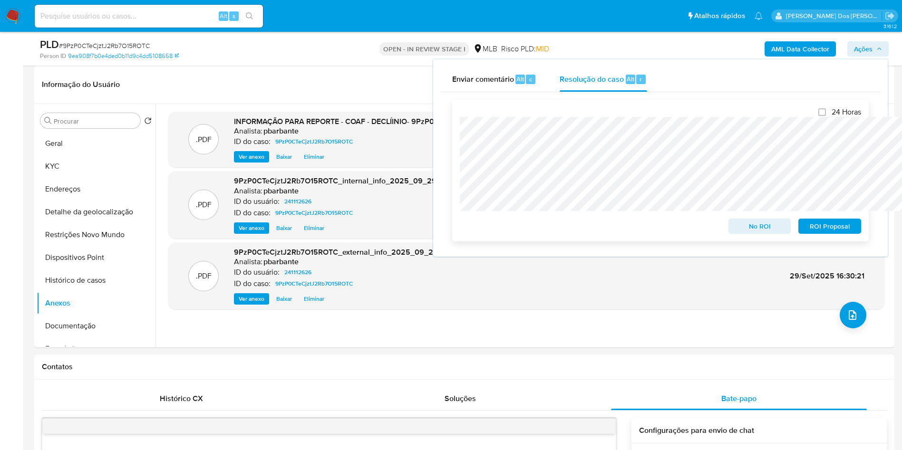
click at [775, 230] on span "No ROI" at bounding box center [759, 226] width 49 height 13
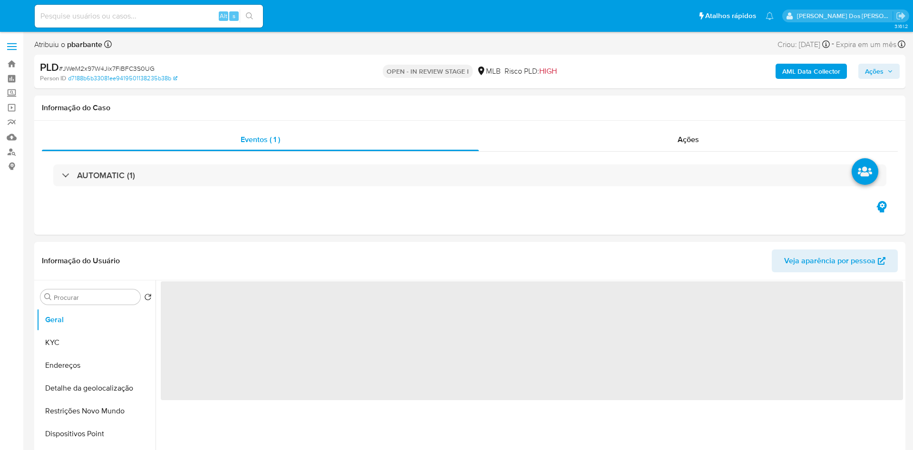
select select "10"
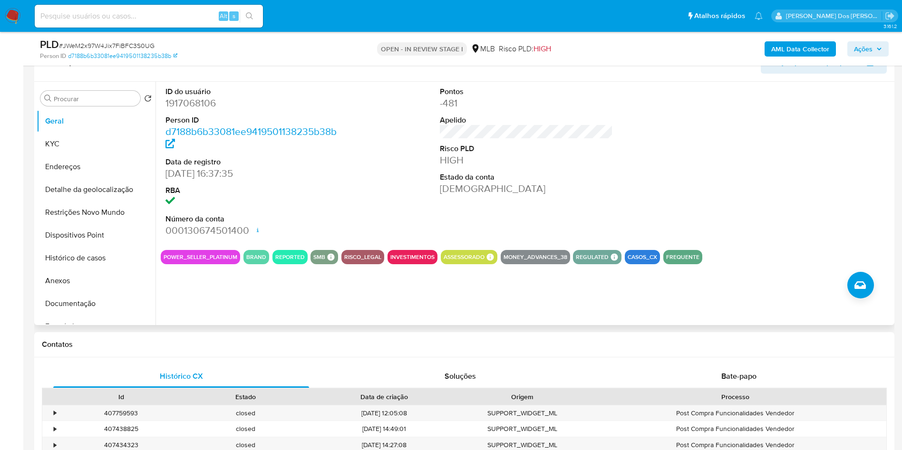
scroll to position [143, 0]
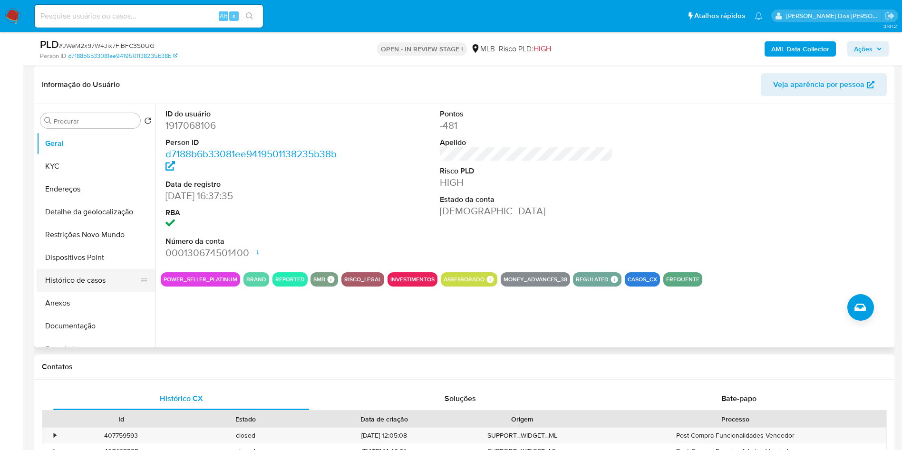
click at [115, 292] on button "Histórico de casos" at bounding box center [92, 280] width 111 height 23
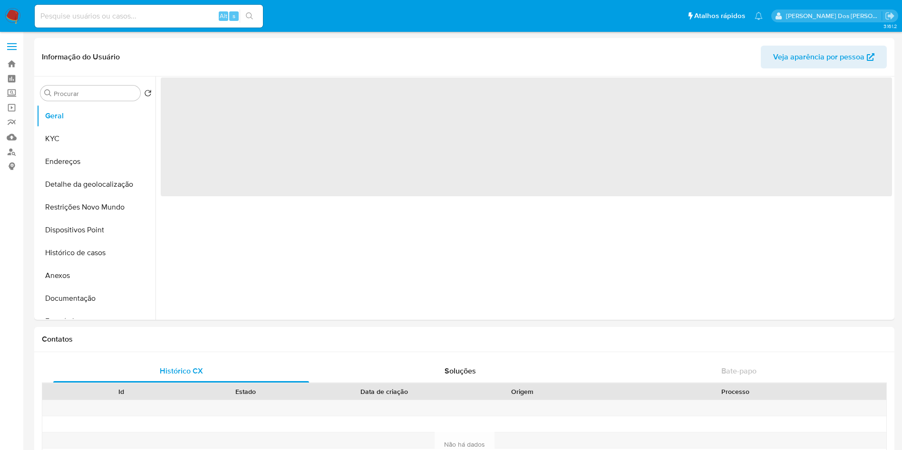
select select "10"
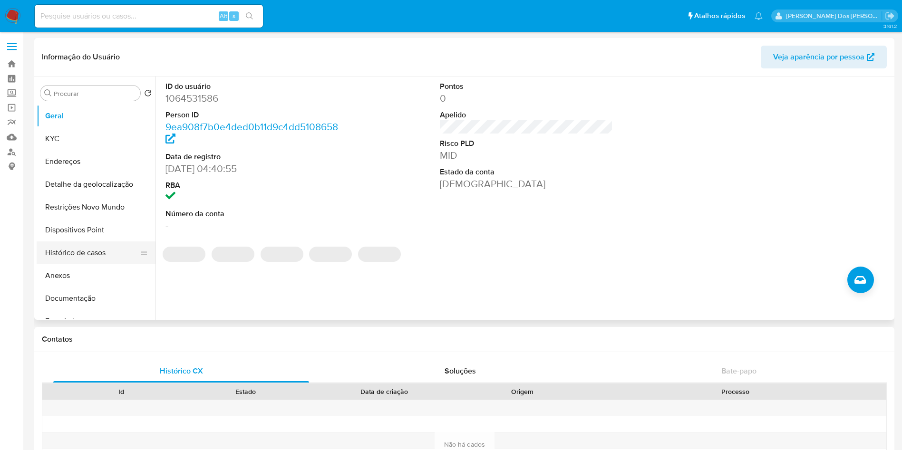
click at [73, 255] on button "Histórico de casos" at bounding box center [92, 253] width 111 height 23
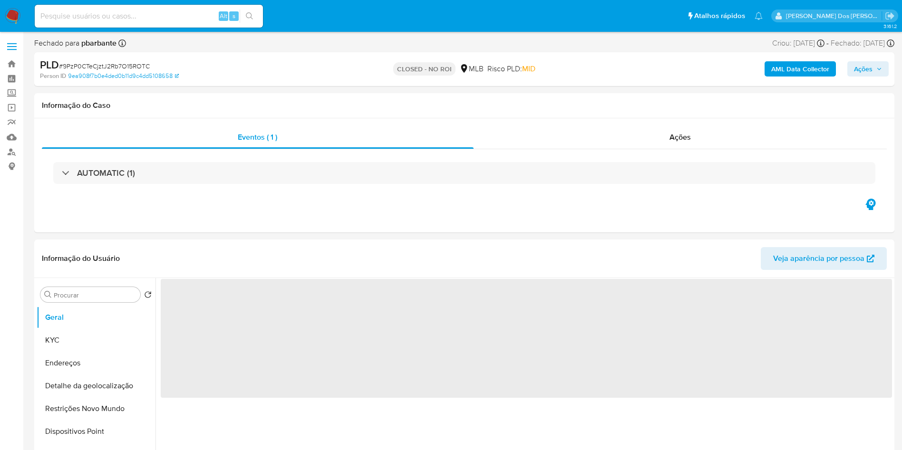
select select "10"
